Goal: Task Accomplishment & Management: Complete application form

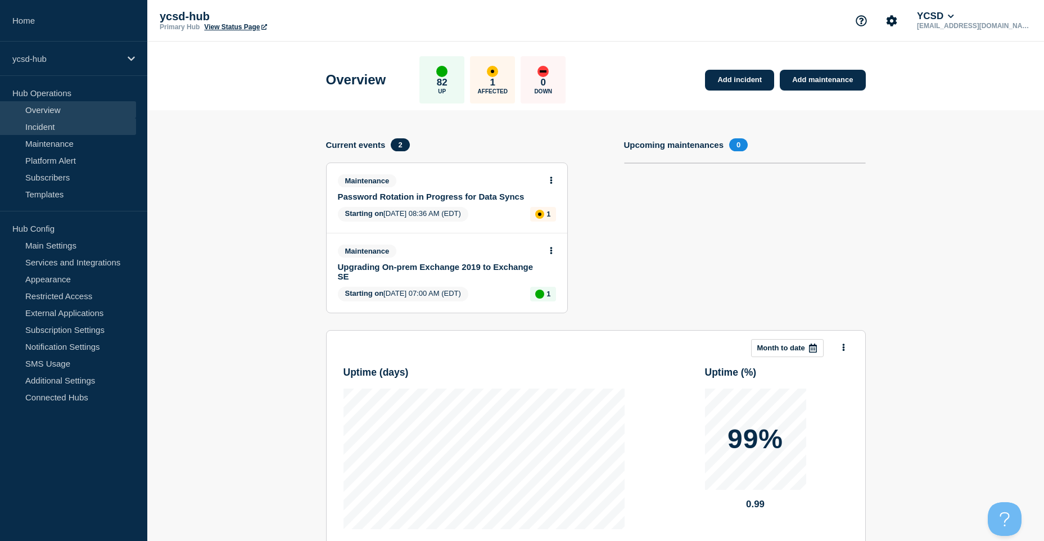
click at [66, 129] on link "Incident" at bounding box center [68, 126] width 136 height 17
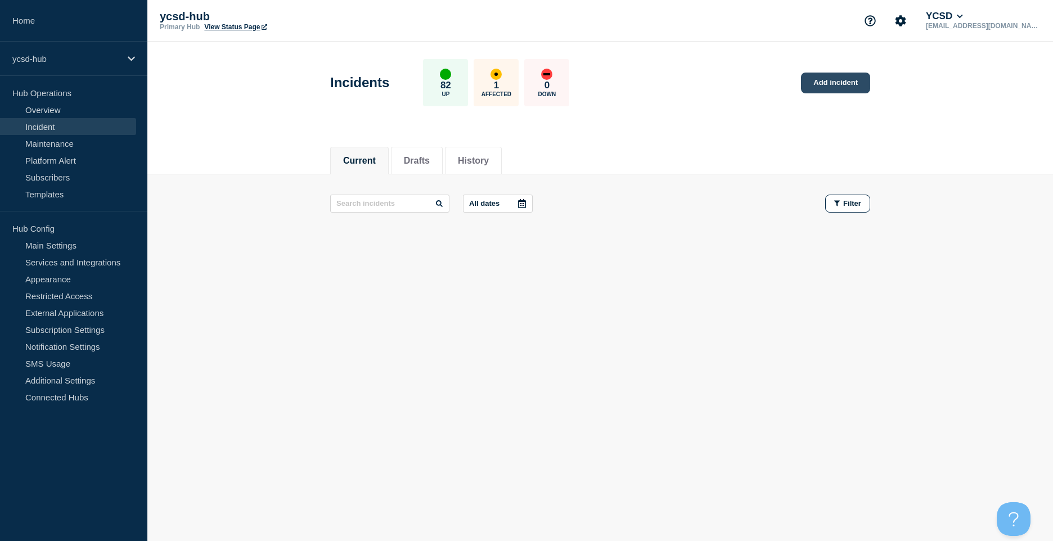
click at [859, 84] on link "Add incident" at bounding box center [835, 83] width 69 height 21
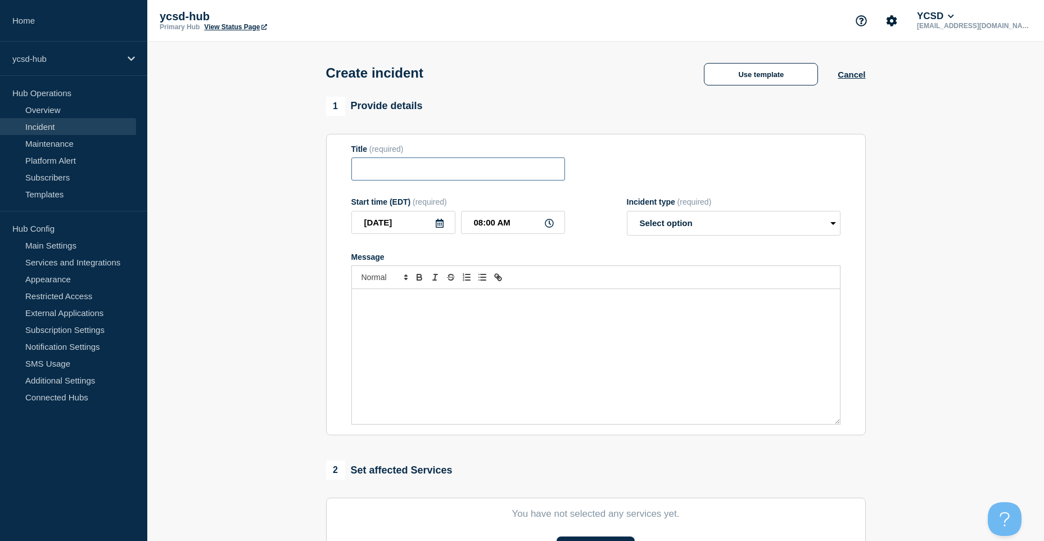
click at [509, 171] on input "Title" at bounding box center [458, 168] width 214 height 23
type input "GSC Printing down"
click at [671, 218] on select "Select option Investigating Identified Monitoring" at bounding box center [734, 223] width 214 height 25
select select "investigating"
click at [627, 213] on select "Select option Investigating Identified Monitoring" at bounding box center [734, 223] width 214 height 25
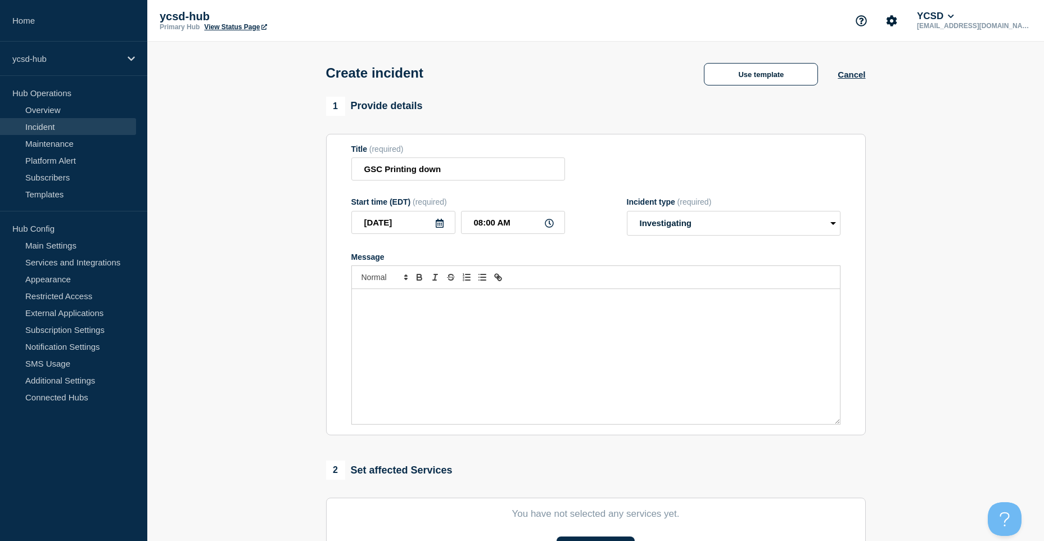
click at [586, 347] on div "Message" at bounding box center [596, 356] width 488 height 135
click at [70, 119] on link "Incident" at bounding box center [68, 126] width 136 height 17
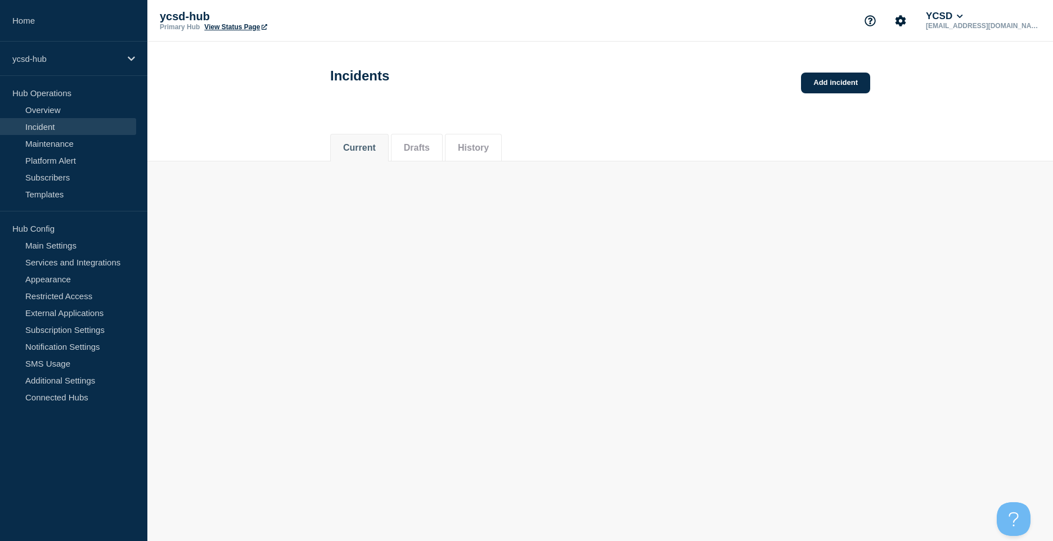
click at [70, 118] on link "Incident" at bounding box center [68, 126] width 136 height 17
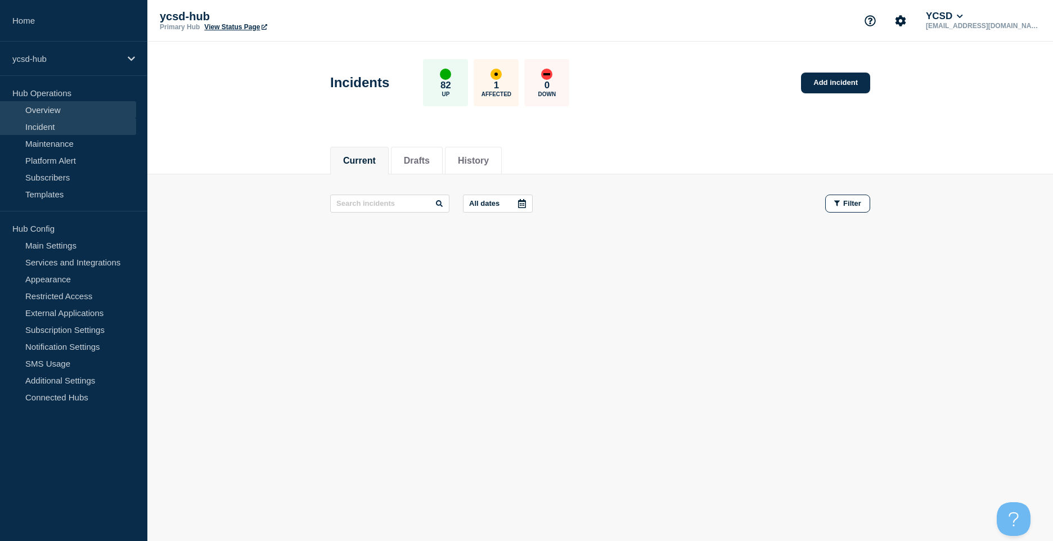
click at [76, 109] on link "Overview" at bounding box center [68, 109] width 136 height 17
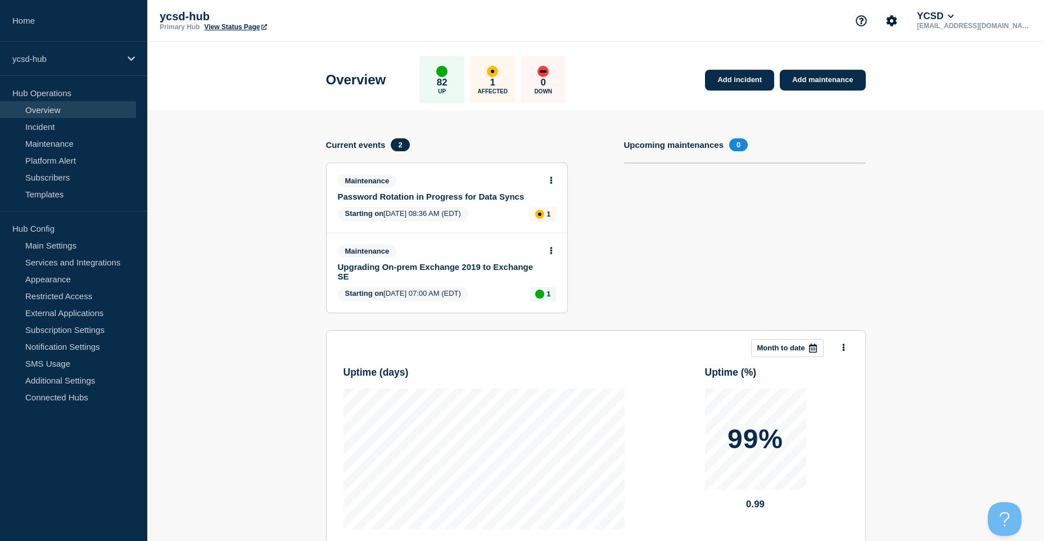
click at [915, 142] on section "Add incident Add maintenance Current events 2 Maintenance Password Rotation in …" at bounding box center [595, 398] width 897 height 576
